Goal: Task Accomplishment & Management: Manage account settings

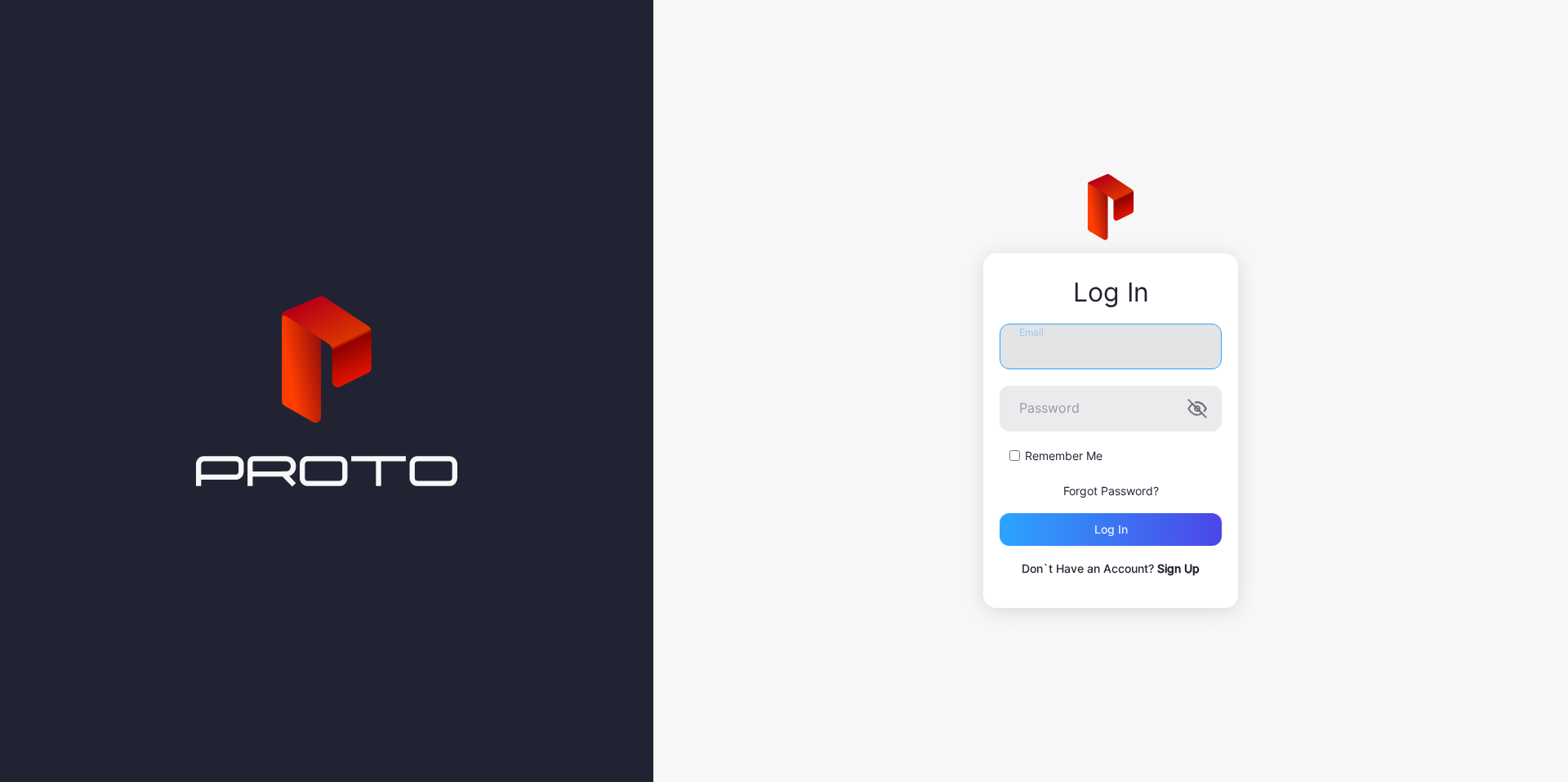
click at [1099, 338] on input "Email" at bounding box center [1111, 346] width 222 height 46
type input "**********"
click at [999, 513] on button "Log in" at bounding box center [1111, 529] width 222 height 32
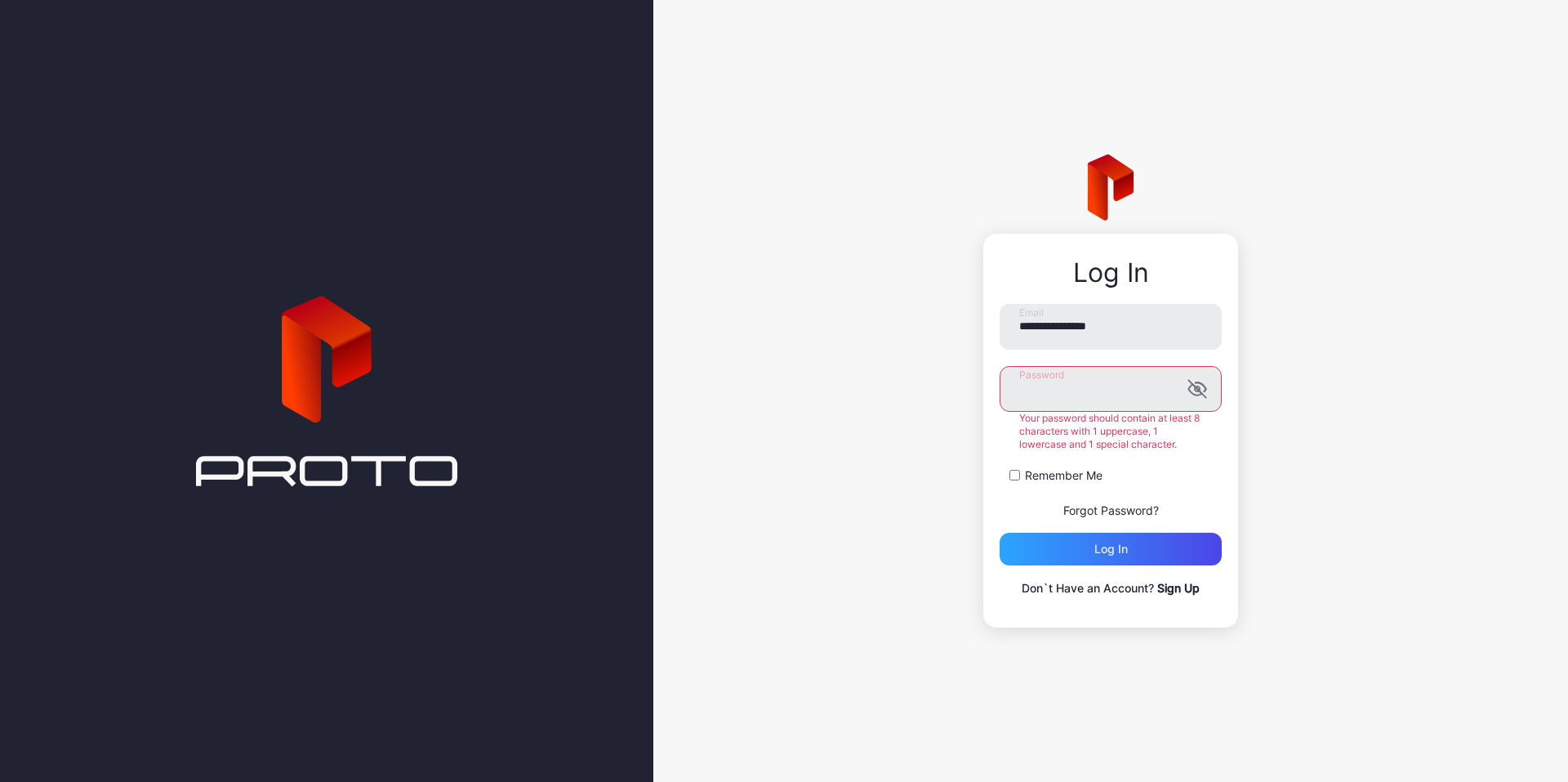
click at [999, 533] on button "Log in" at bounding box center [1111, 549] width 222 height 32
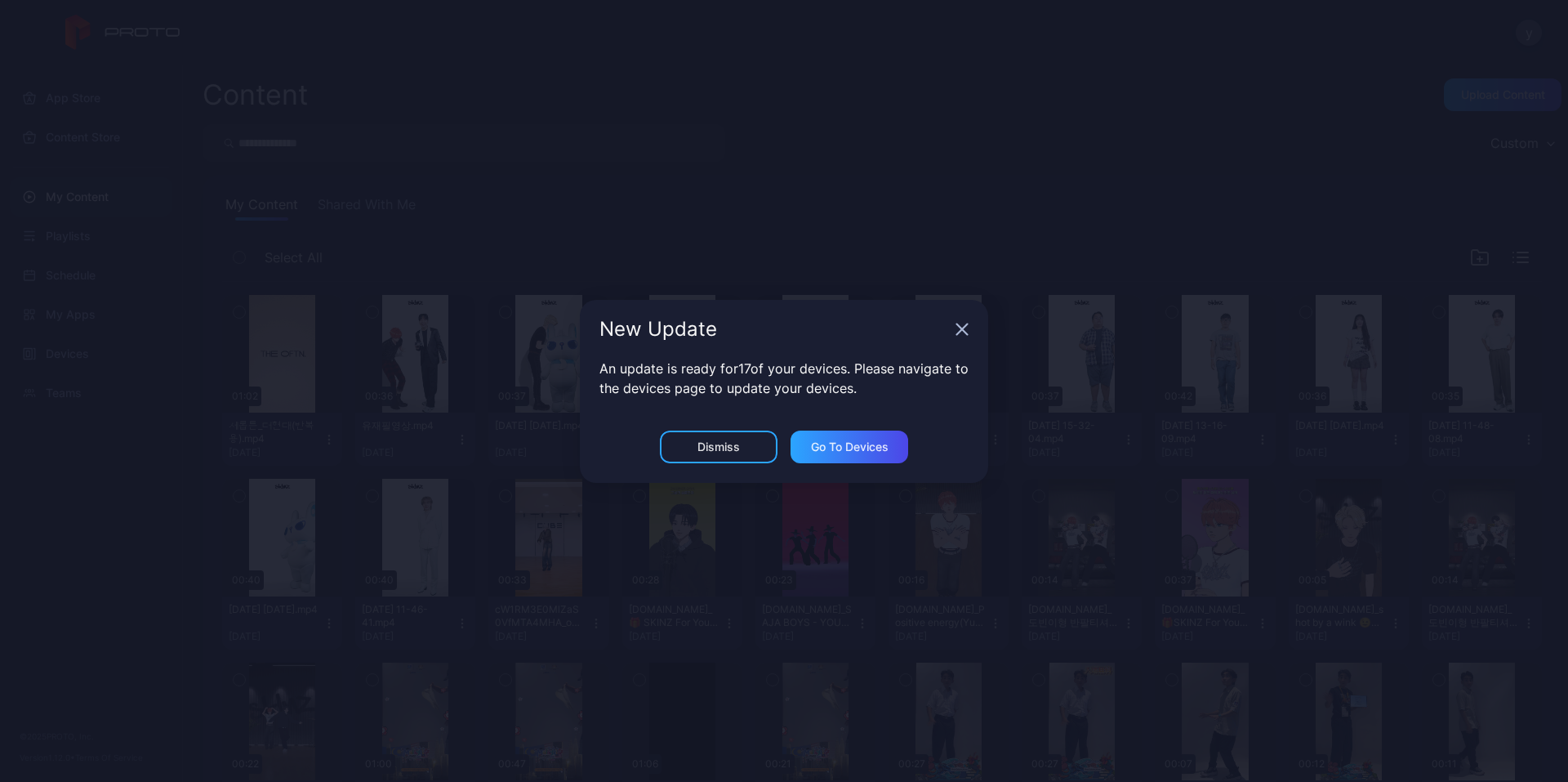
click at [963, 323] on icon "button" at bounding box center [962, 329] width 13 height 13
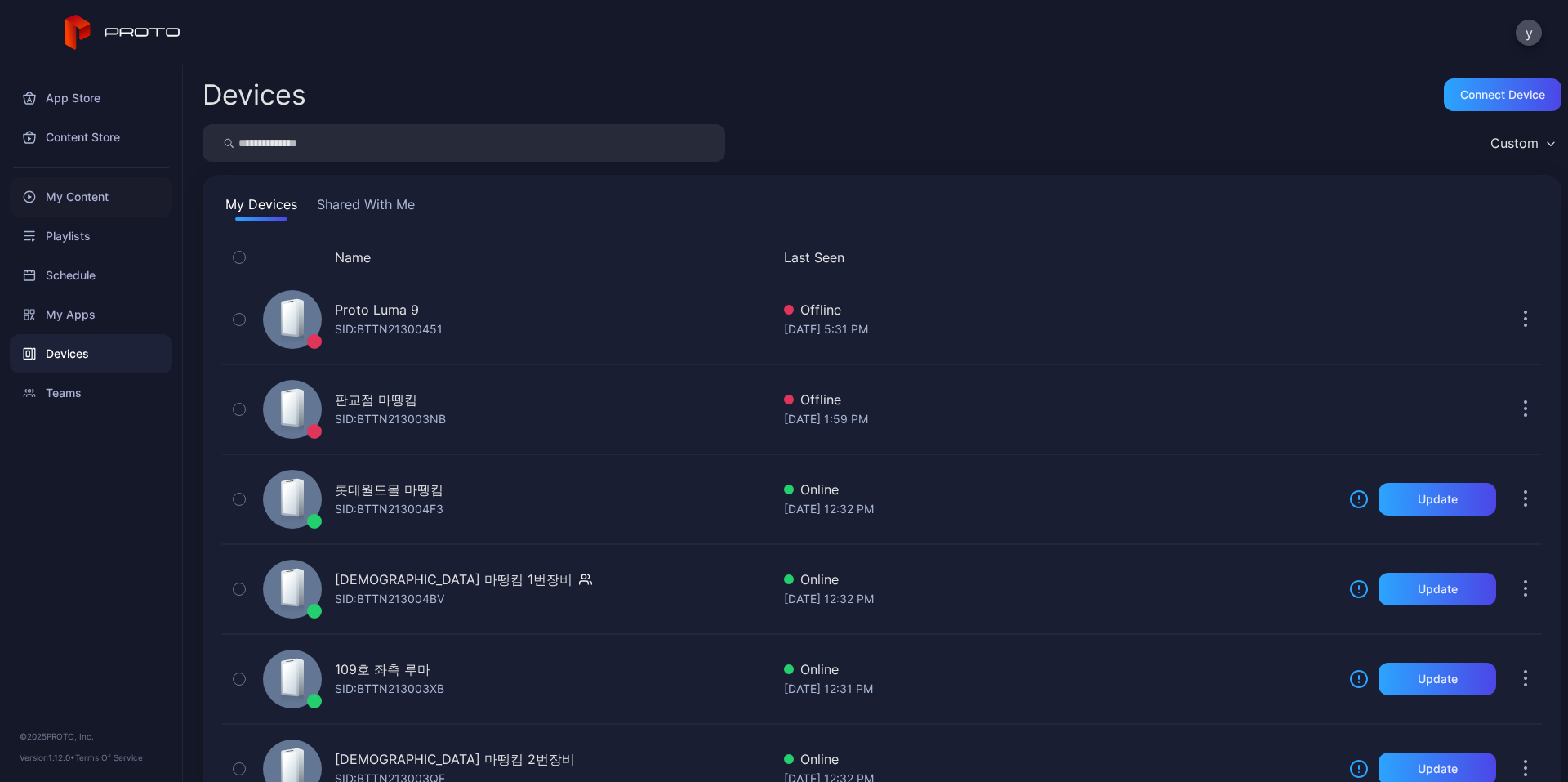
click at [57, 197] on div "My Content" at bounding box center [91, 197] width 162 height 39
